Goal: Transaction & Acquisition: Purchase product/service

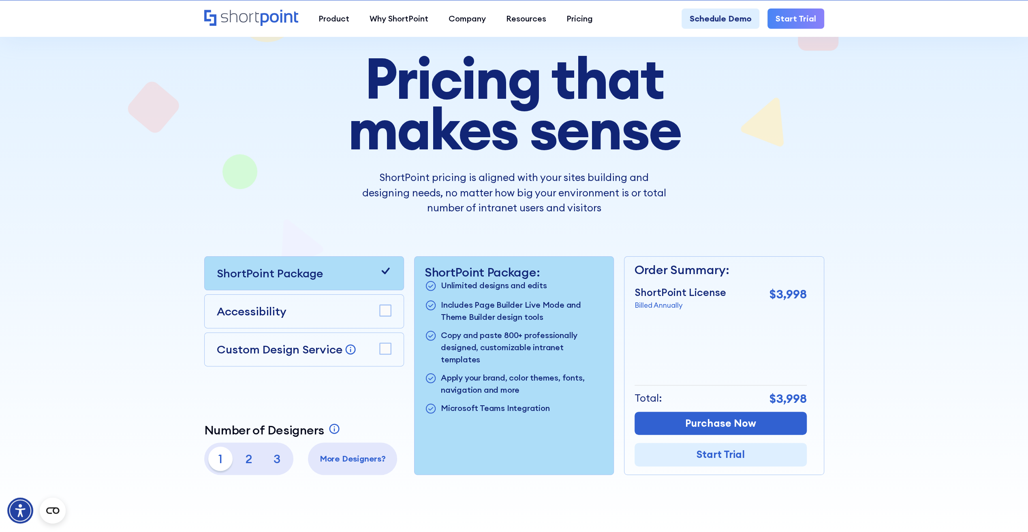
scroll to position [81, 0]
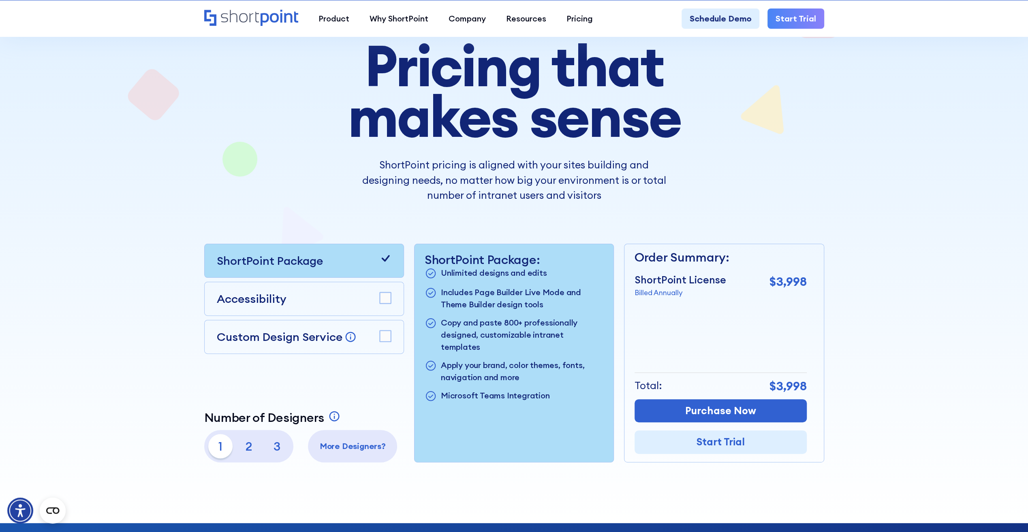
click at [911, 159] on div at bounding box center [514, 231] width 1028 height 584
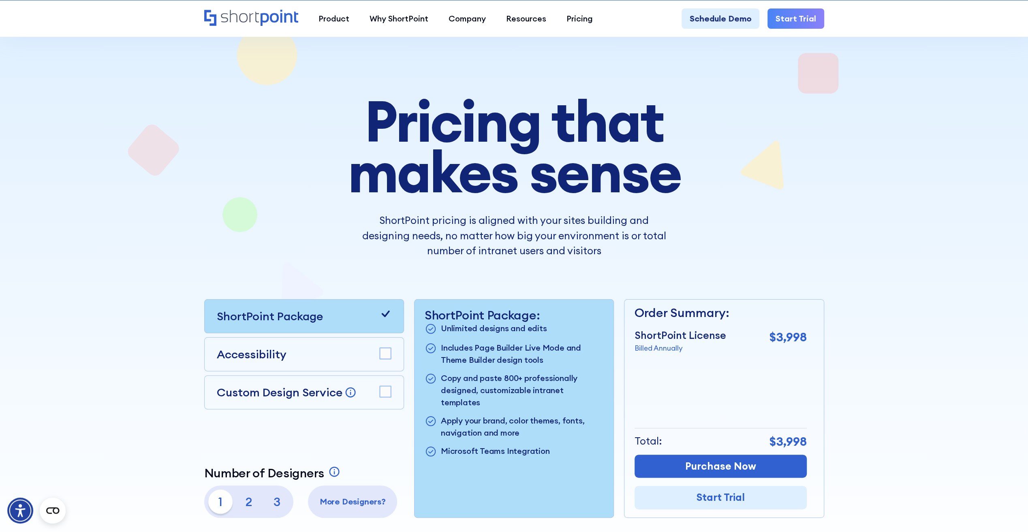
scroll to position [0, 0]
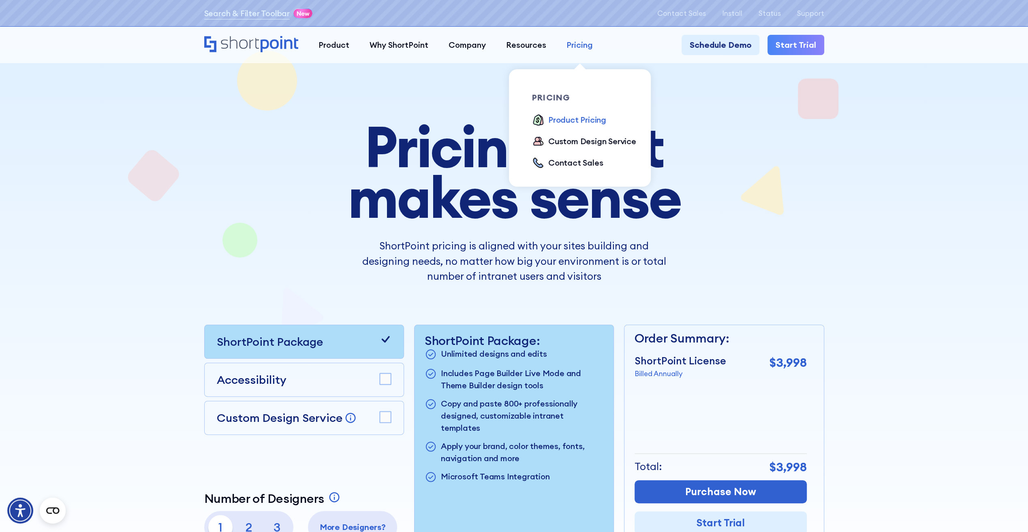
click at [574, 40] on div "Pricing" at bounding box center [579, 45] width 26 height 12
click at [581, 162] on div "Contact Sales" at bounding box center [575, 163] width 55 height 12
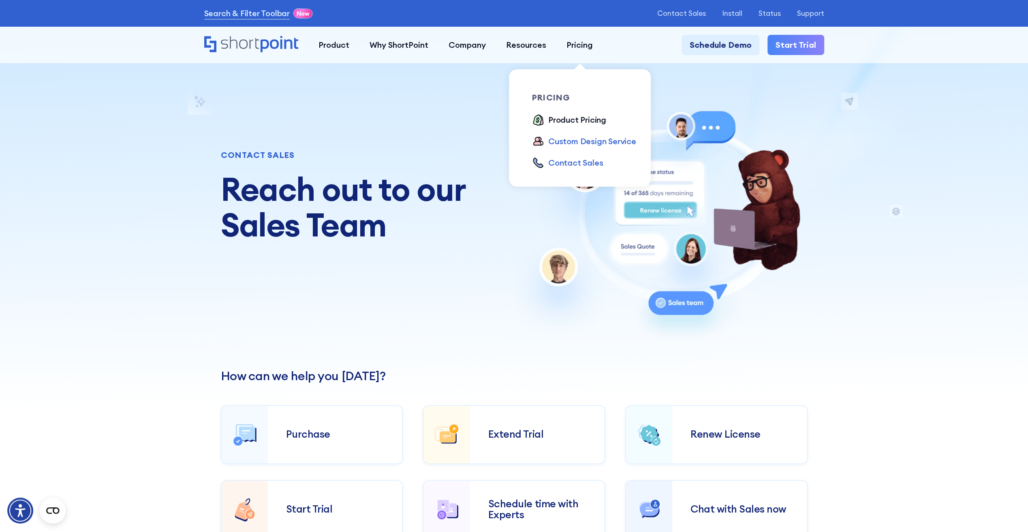
click at [574, 141] on div "Custom Design Service" at bounding box center [592, 141] width 88 height 12
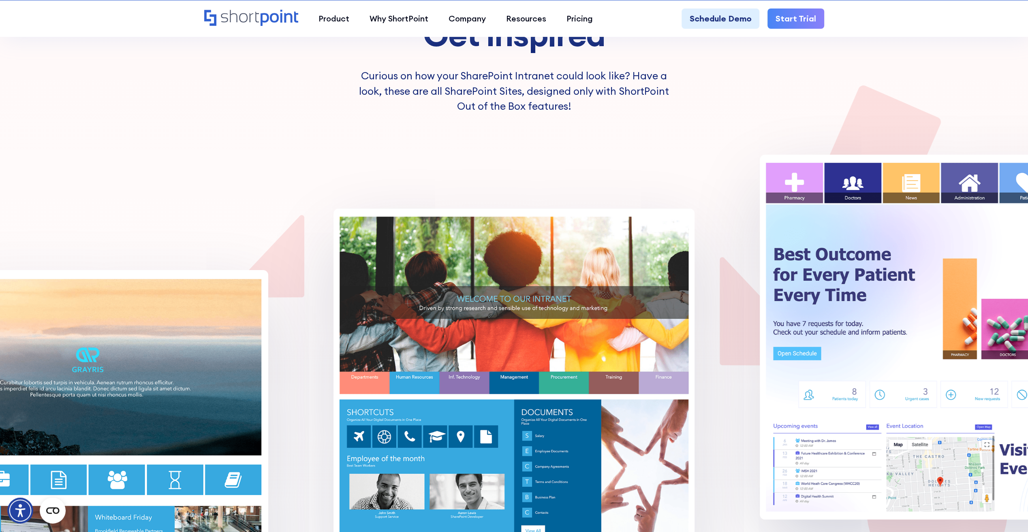
scroll to position [3038, 0]
